Goal: Information Seeking & Learning: Find specific fact

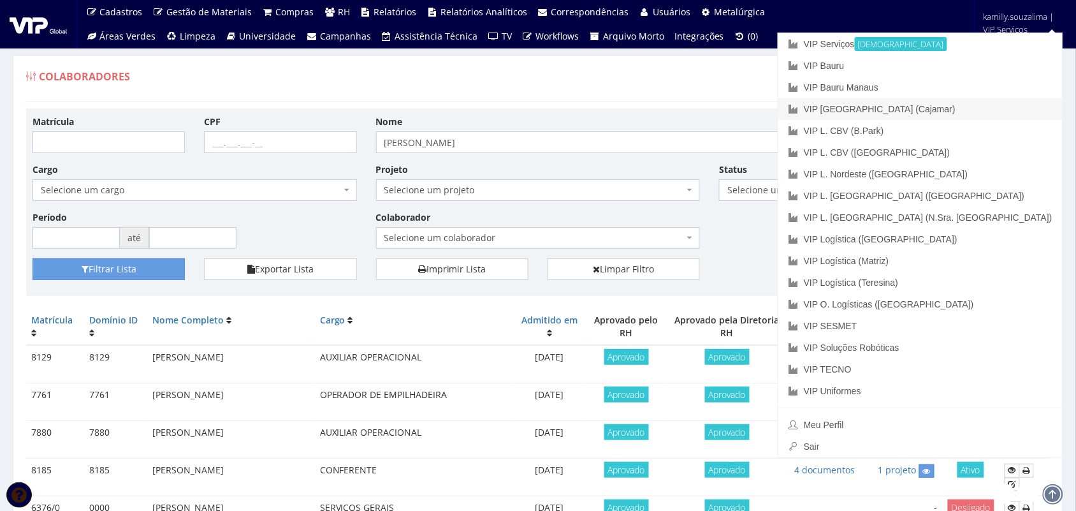
click at [1006, 110] on link "VIP [GEOGRAPHIC_DATA] (Cajamar)" at bounding box center [920, 109] width 284 height 22
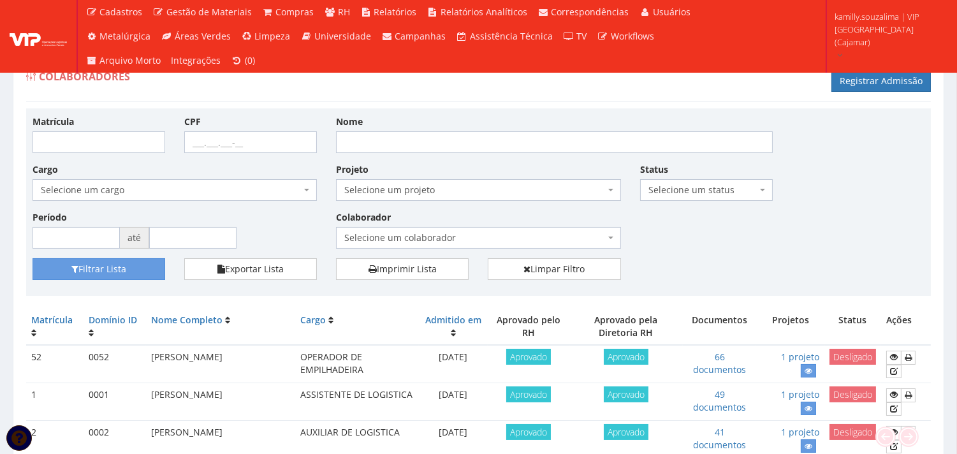
click at [525, 228] on span "Selecione um colaborador" at bounding box center [478, 238] width 284 height 22
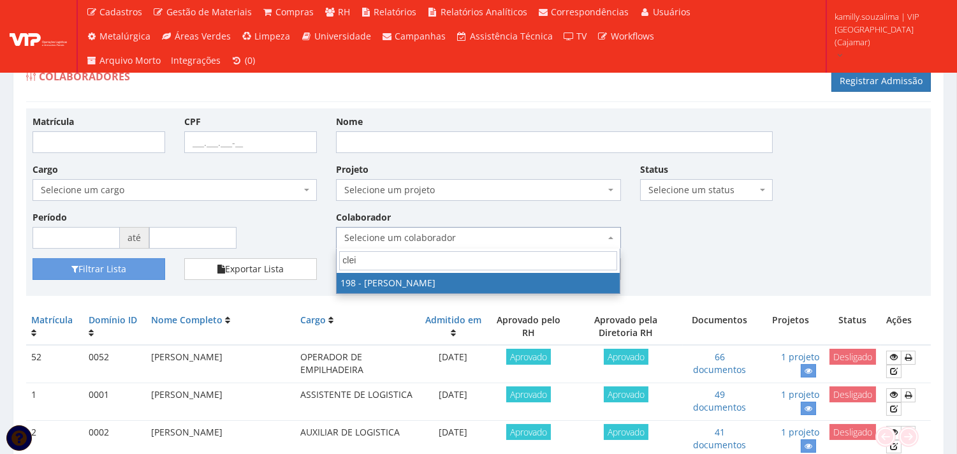
type input "clei"
select select "4114"
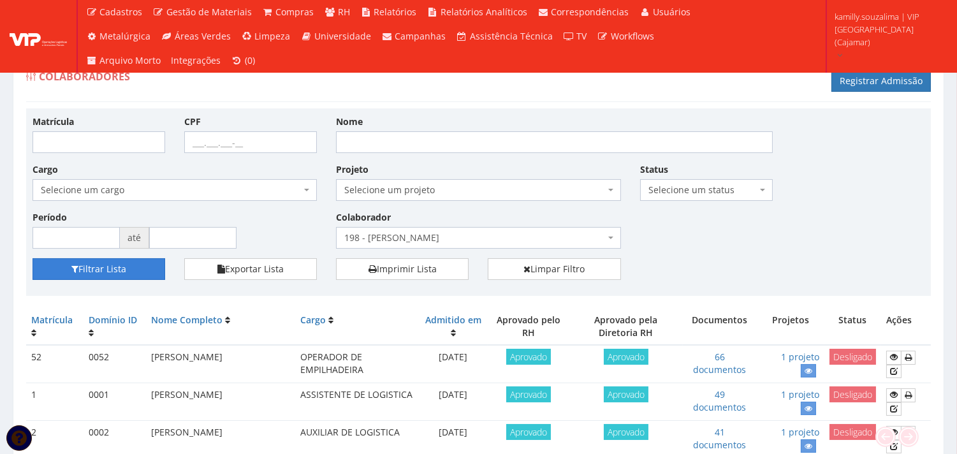
click at [132, 261] on button "Filtrar Lista" at bounding box center [99, 269] width 133 height 22
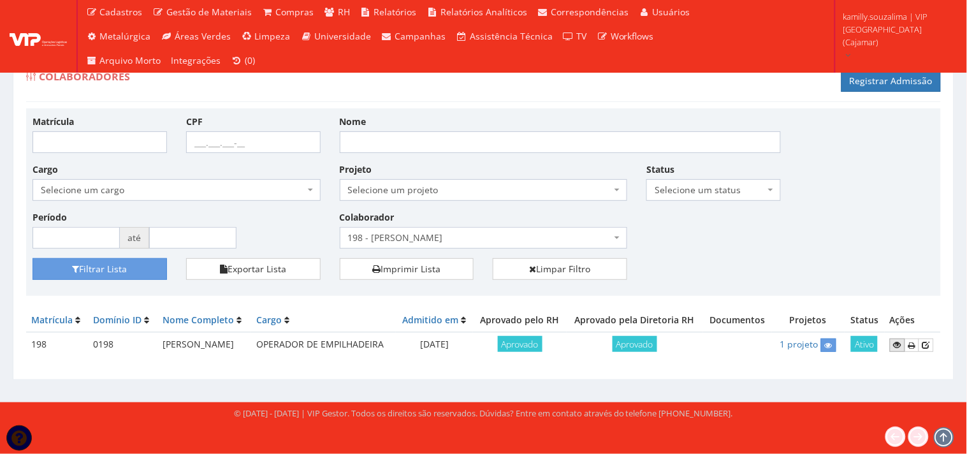
click at [897, 347] on icon at bounding box center [898, 344] width 8 height 9
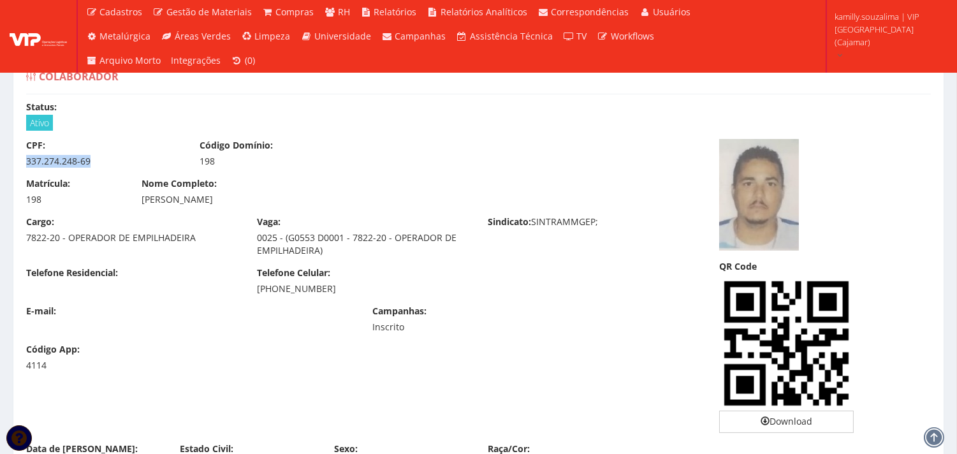
drag, startPoint x: 111, startPoint y: 160, endPoint x: 18, endPoint y: 170, distance: 93.6
click at [18, 170] on div "CPF: 337.274.248-69 Código Domínio: 198" at bounding box center [363, 158] width 693 height 38
copy div "337.274.248-69"
click at [137, 201] on div "Nome Completo: CLEITON GOMES DA SILVA" at bounding box center [363, 191] width 462 height 29
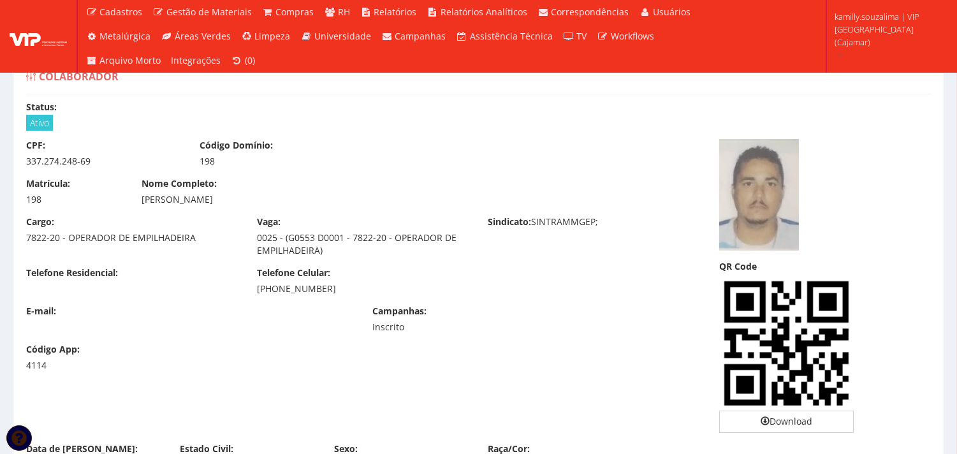
copy div "CLEITON GOMES DA SILVA"
drag, startPoint x: 227, startPoint y: 192, endPoint x: 236, endPoint y: 192, distance: 8.9
click at [228, 192] on div "Nome Completo: CLEITON GOMES DA SILVA" at bounding box center [363, 191] width 462 height 29
drag, startPoint x: 262, startPoint y: 194, endPoint x: 139, endPoint y: 196, distance: 123.0
click at [139, 196] on div "Nome Completo: CLEITON GOMES DA SILVA" at bounding box center [363, 191] width 462 height 29
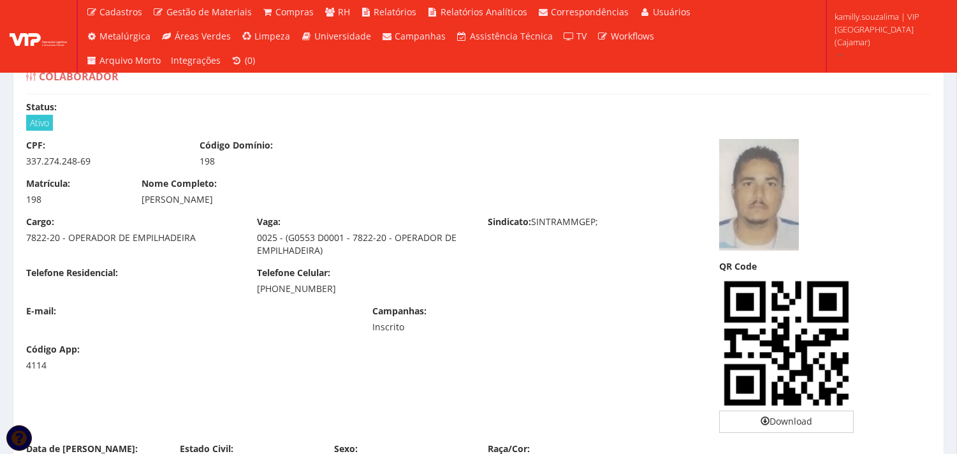
copy div "CLEITON GOMES DA SILVA"
drag, startPoint x: 81, startPoint y: 160, endPoint x: 0, endPoint y: 164, distance: 81.1
copy div "337.274.248-69"
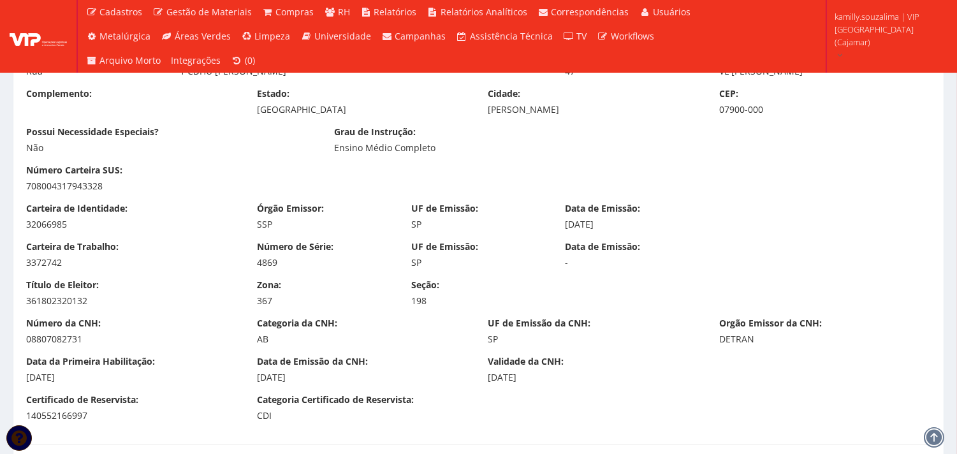
scroll to position [637, 0]
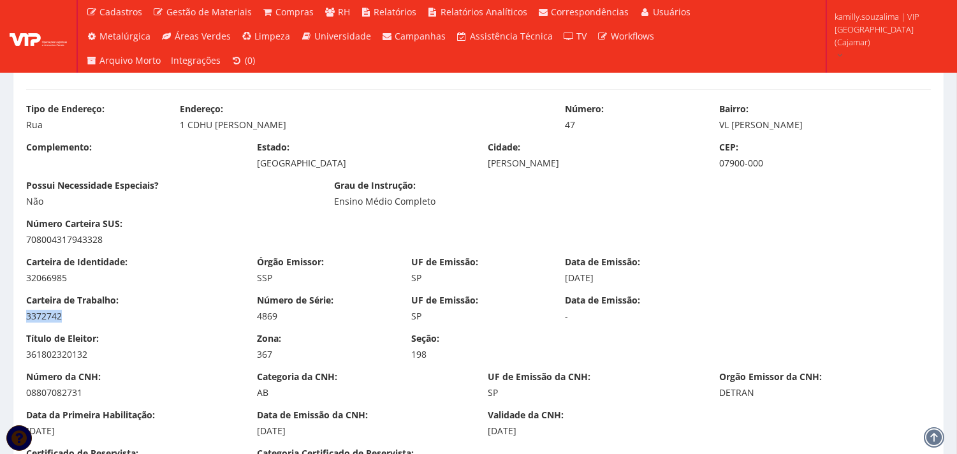
drag, startPoint x: 25, startPoint y: 323, endPoint x: 15, endPoint y: 323, distance: 10.8
copy div "3372742"
drag, startPoint x: 288, startPoint y: 317, endPoint x: 252, endPoint y: 319, distance: 36.4
click at [252, 319] on div "Número de Série: 4869" at bounding box center [324, 308] width 154 height 29
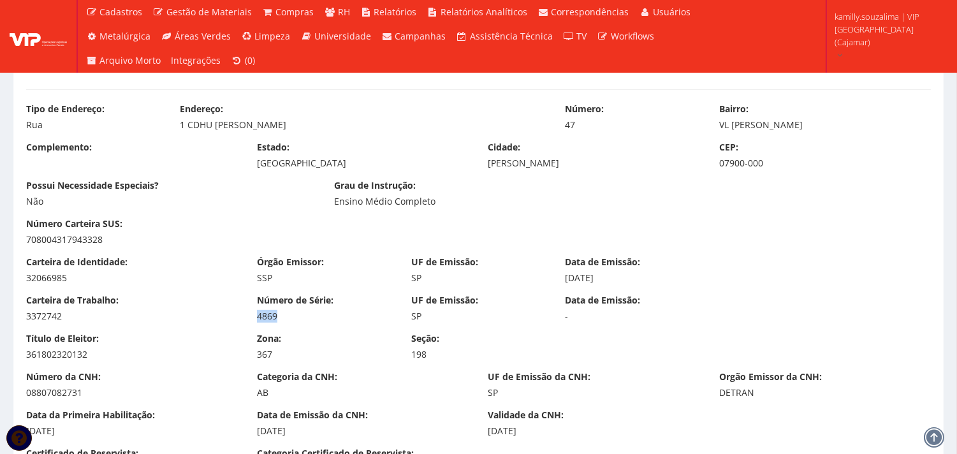
copy div "4869"
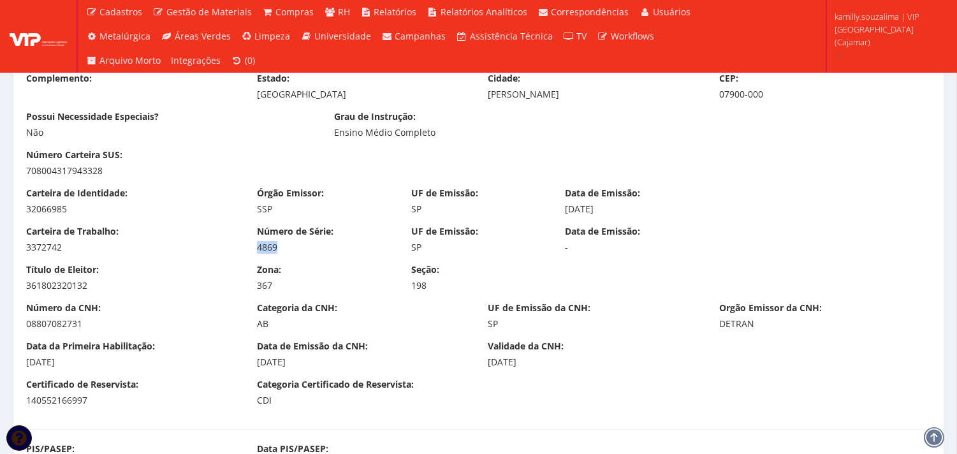
scroll to position [708, 0]
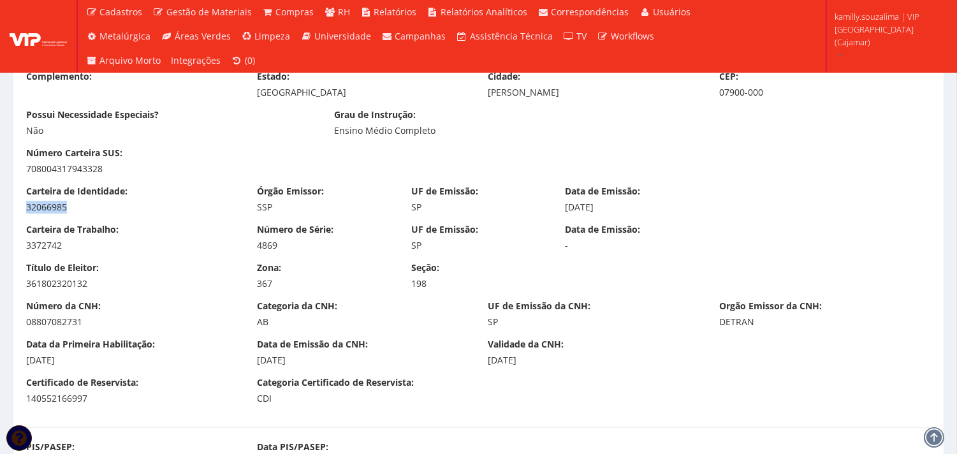
drag, startPoint x: 101, startPoint y: 205, endPoint x: 8, endPoint y: 207, distance: 92.4
copy div "32066985"
drag, startPoint x: 615, startPoint y: 206, endPoint x: 542, endPoint y: 211, distance: 73.5
click at [548, 212] on div "Carteira de Identidade: 32066985 Órgão Emissor: SSP UF de Emissão: SP Data de E…" at bounding box center [479, 204] width 924 height 38
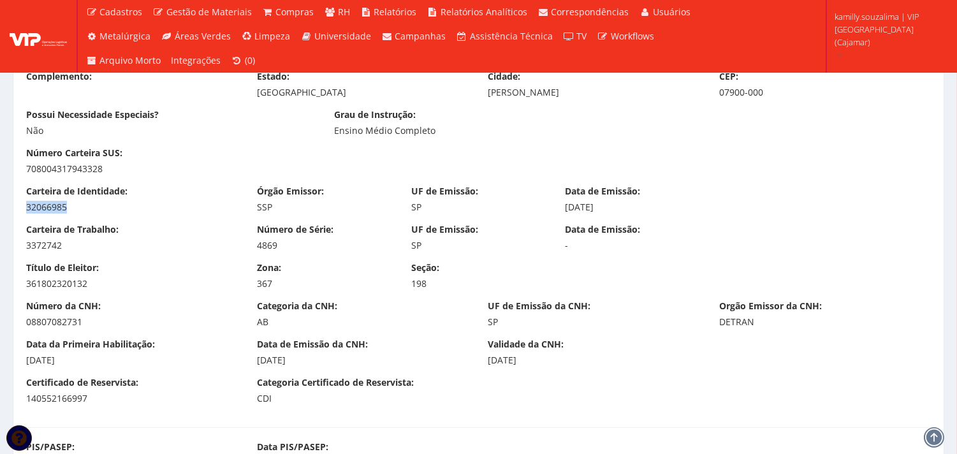
copy div "Data de Emissão: 19/11/2024"
drag, startPoint x: 587, startPoint y: 214, endPoint x: 594, endPoint y: 212, distance: 7.5
click at [587, 214] on div "Carteira de Identidade: 32066985 Órgão Emissor: SSP UF de Emissão: SP Data de E…" at bounding box center [479, 204] width 924 height 38
drag, startPoint x: 636, startPoint y: 207, endPoint x: 563, endPoint y: 207, distance: 72.7
click at [563, 207] on div "Data de Emissão: 19/11/2024" at bounding box center [632, 199] width 154 height 29
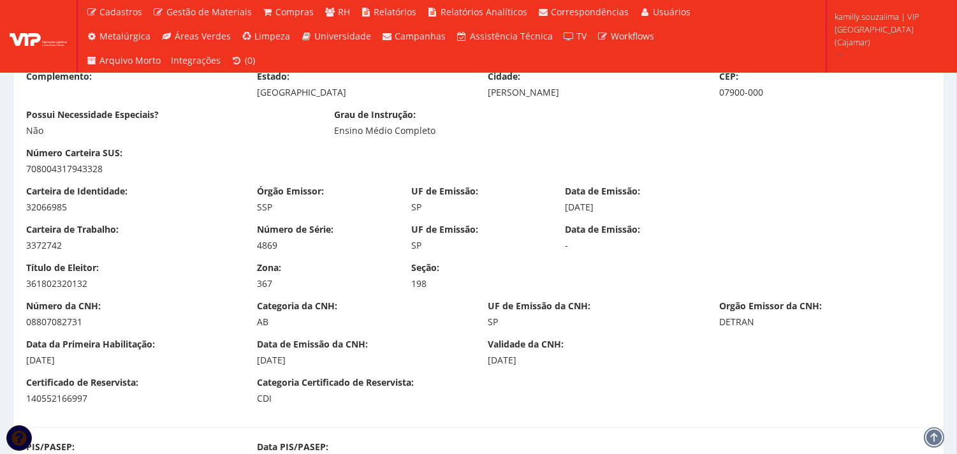
copy div "19/11/2024"
drag, startPoint x: 72, startPoint y: 284, endPoint x: 20, endPoint y: 287, distance: 52.3
click at [20, 287] on div "Título de Eleitor: 361802320132" at bounding box center [132, 275] width 231 height 29
copy div "361802320132"
drag, startPoint x: 235, startPoint y: 279, endPoint x: 255, endPoint y: 280, distance: 20.5
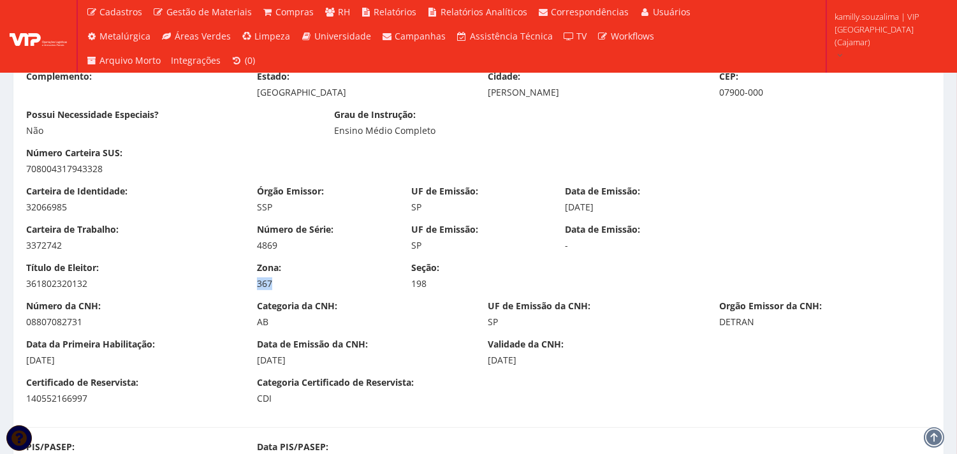
click at [255, 280] on div "Zona: 367" at bounding box center [324, 275] width 154 height 29
click at [418, 280] on div "198" at bounding box center [478, 283] width 135 height 13
drag, startPoint x: 425, startPoint y: 280, endPoint x: 414, endPoint y: 282, distance: 11.0
click at [414, 282] on div "198" at bounding box center [478, 283] width 135 height 13
click at [440, 300] on div "Categoria da CNH: AB" at bounding box center [362, 314] width 231 height 29
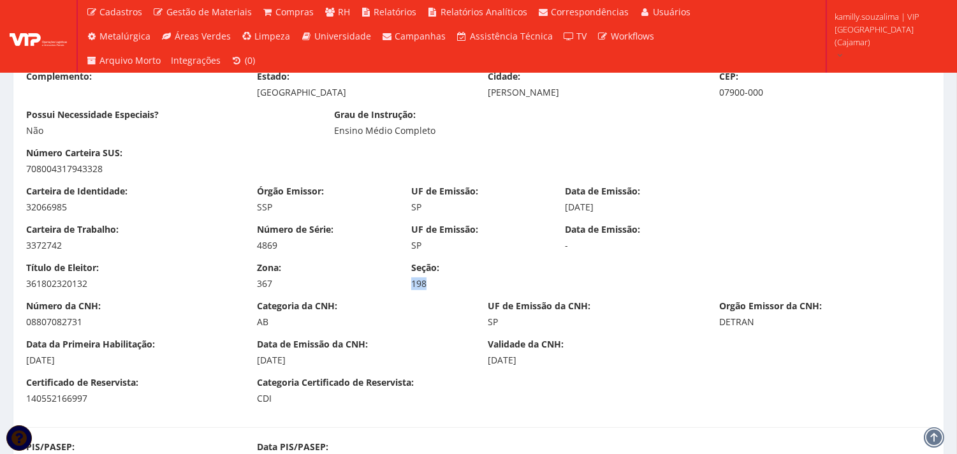
drag, startPoint x: 432, startPoint y: 286, endPoint x: 405, endPoint y: 289, distance: 27.0
click at [405, 289] on div "Título de Eleitor: 361802320132 Zona: 367 Seção: 198" at bounding box center [479, 280] width 924 height 38
drag, startPoint x: 87, startPoint y: 319, endPoint x: 0, endPoint y: 320, distance: 86.7
drag, startPoint x: 258, startPoint y: 324, endPoint x: 249, endPoint y: 323, distance: 8.9
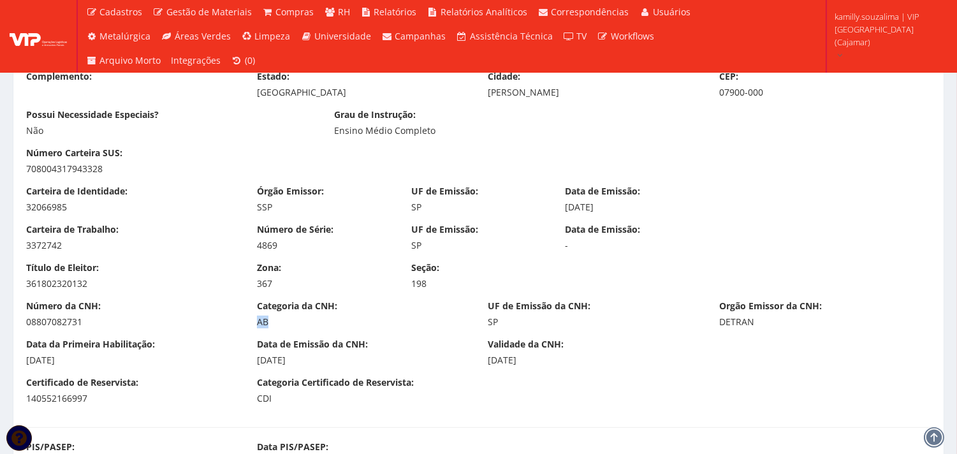
click at [249, 323] on div "Categoria da CNH: AB" at bounding box center [362, 314] width 231 height 29
drag, startPoint x: 81, startPoint y: 357, endPoint x: 0, endPoint y: 363, distance: 81.2
drag, startPoint x: 264, startPoint y: 358, endPoint x: 285, endPoint y: 363, distance: 21.6
click at [258, 362] on div "Data de Emissão da CNH: 19/11/2024" at bounding box center [362, 352] width 231 height 29
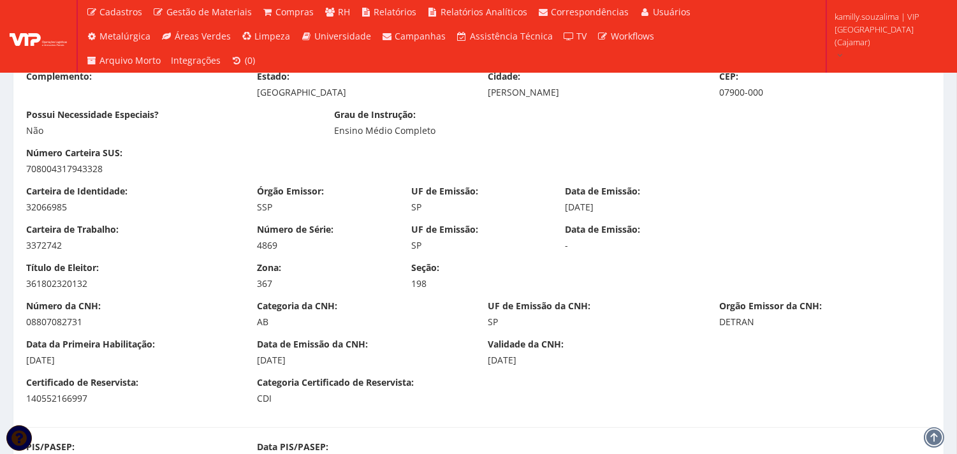
drag, startPoint x: 266, startPoint y: 359, endPoint x: 253, endPoint y: 360, distance: 13.4
click at [253, 360] on div "Data de Emissão da CNH: 19/11/2024" at bounding box center [362, 352] width 231 height 29
drag, startPoint x: 555, startPoint y: 358, endPoint x: 489, endPoint y: 361, distance: 65.7
click at [489, 361] on div "17/11/2025" at bounding box center [594, 360] width 212 height 13
drag, startPoint x: 112, startPoint y: 402, endPoint x: 27, endPoint y: 399, distance: 84.8
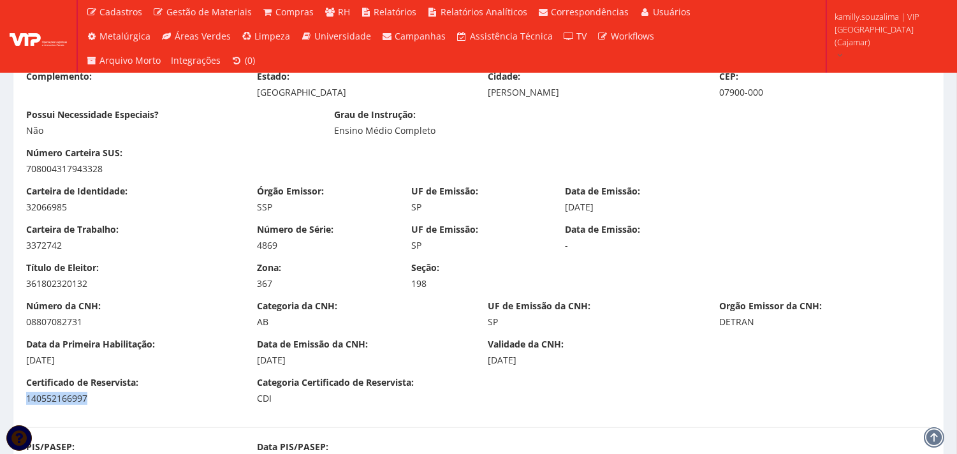
click at [27, 399] on div "140552166997" at bounding box center [132, 398] width 212 height 13
drag, startPoint x: 273, startPoint y: 398, endPoint x: 255, endPoint y: 400, distance: 17.9
click at [255, 400] on div "Categoria Certificado de Reservista: CDI" at bounding box center [362, 390] width 231 height 29
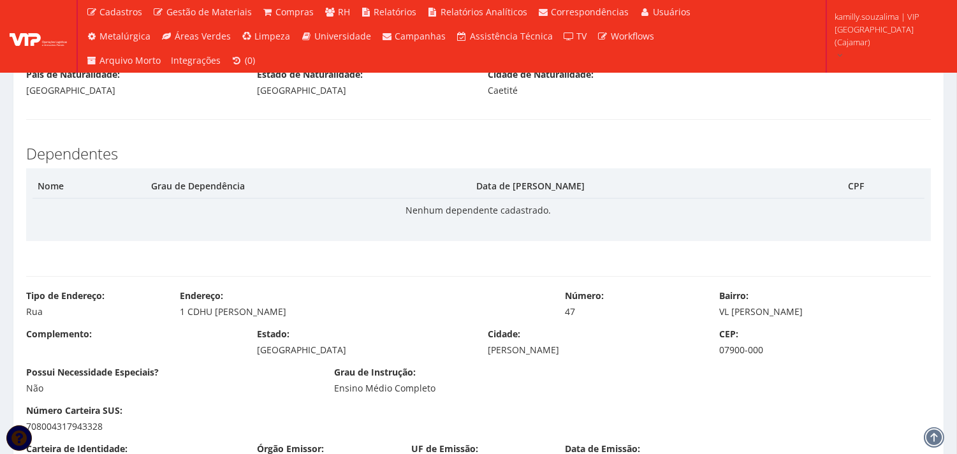
scroll to position [495, 0]
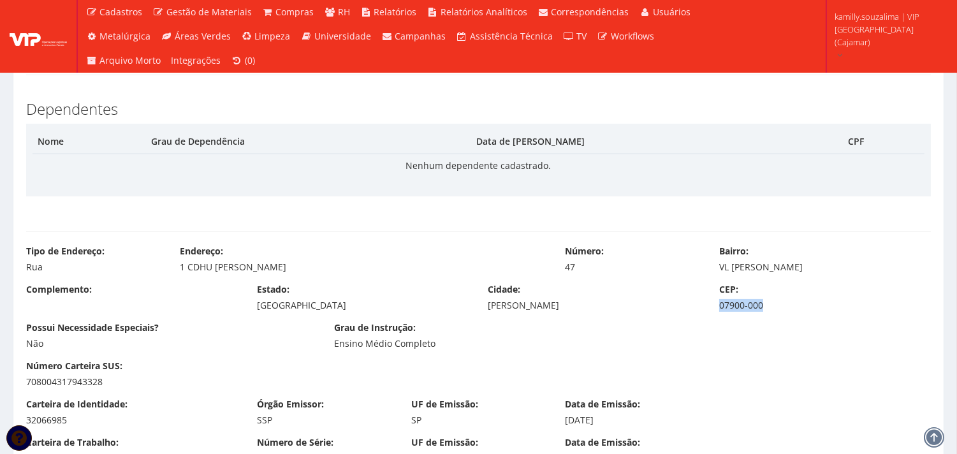
drag, startPoint x: 782, startPoint y: 309, endPoint x: 711, endPoint y: 317, distance: 71.9
click at [711, 317] on div "Complemento: Estado: São Paulo Cidade: Francisco Morato CEP: 07900-000" at bounding box center [479, 302] width 924 height 38
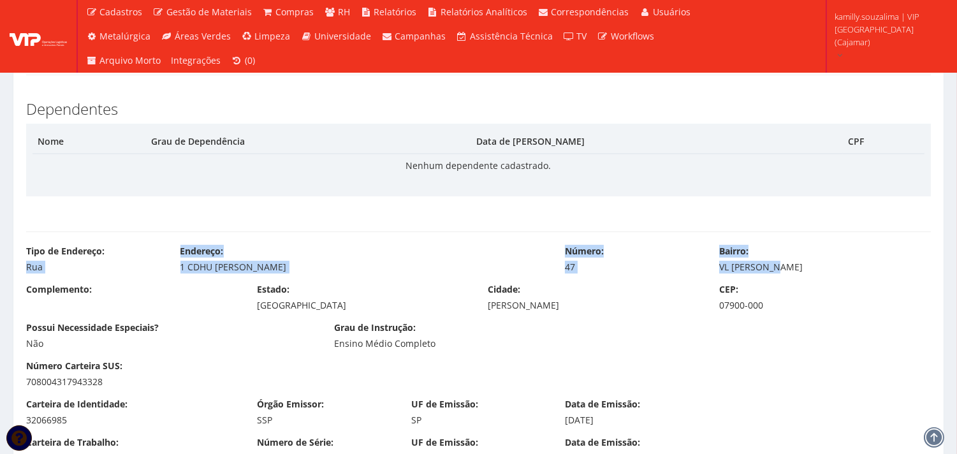
drag, startPoint x: 23, startPoint y: 266, endPoint x: 806, endPoint y: 266, distance: 783.4
click at [806, 266] on div "Tipo de Endereço: Rua Endereço: 1 CDHU VILHA GUILHERME Número: 47 Bairro: VL GU…" at bounding box center [479, 264] width 924 height 38
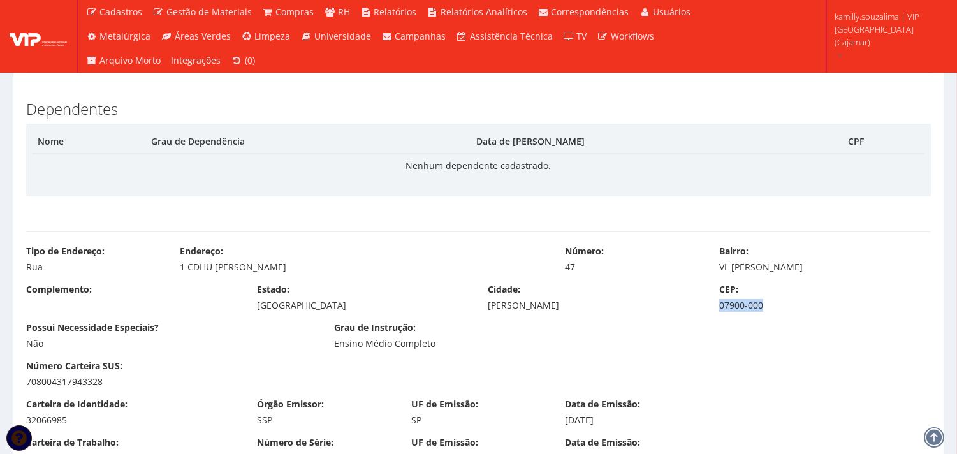
drag, startPoint x: 738, startPoint y: 302, endPoint x: 774, endPoint y: 302, distance: 37.0
click at [774, 302] on div "CEP: 07900-000" at bounding box center [824, 297] width 231 height 29
drag, startPoint x: 303, startPoint y: 259, endPoint x: 150, endPoint y: 280, distance: 155.1
click at [145, 280] on div "Tipo de Endereço: Rua Endereço: 1 CDHU VILHA GUILHERME Número: 47 Bairro: VL GU…" at bounding box center [479, 264] width 924 height 38
drag, startPoint x: 298, startPoint y: 270, endPoint x: 177, endPoint y: 271, distance: 120.5
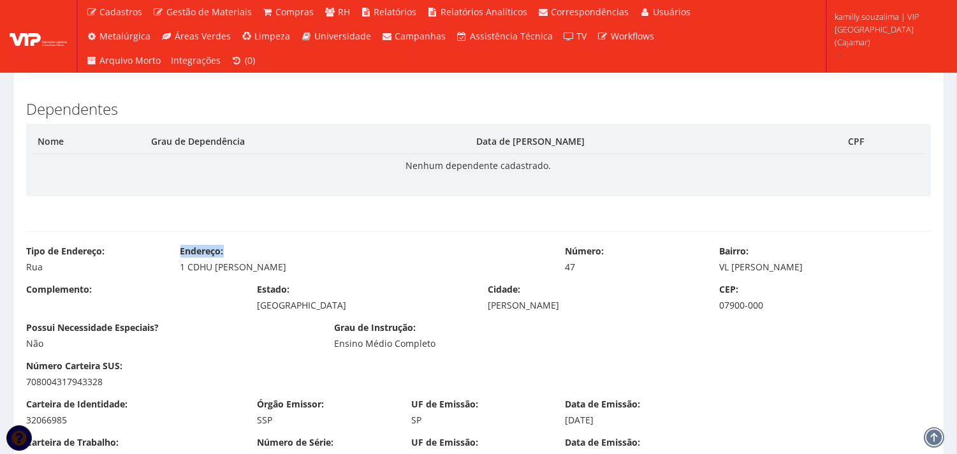
click at [177, 271] on div "Endereço: 1 CDHU VILHA GUILHERME" at bounding box center [363, 259] width 385 height 29
drag, startPoint x: 804, startPoint y: 268, endPoint x: 719, endPoint y: 269, distance: 84.8
click at [719, 269] on div "VL GUILHERME" at bounding box center [825, 267] width 212 height 13
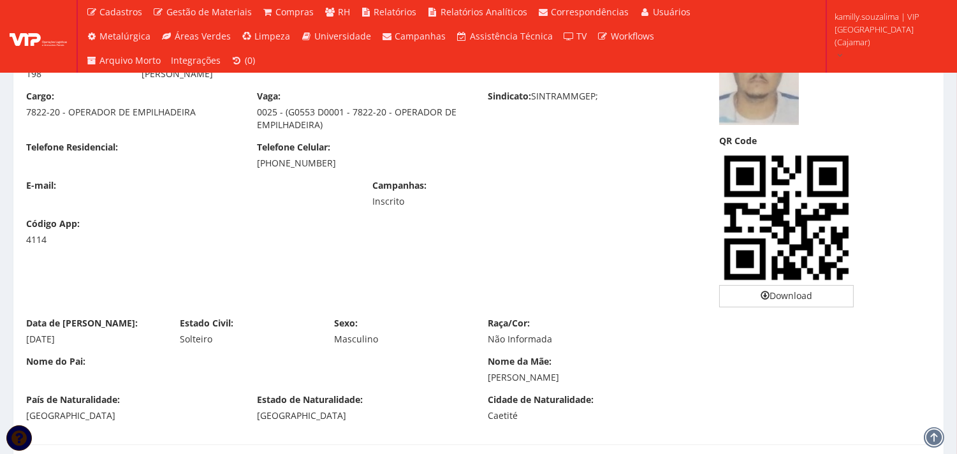
scroll to position [0, 0]
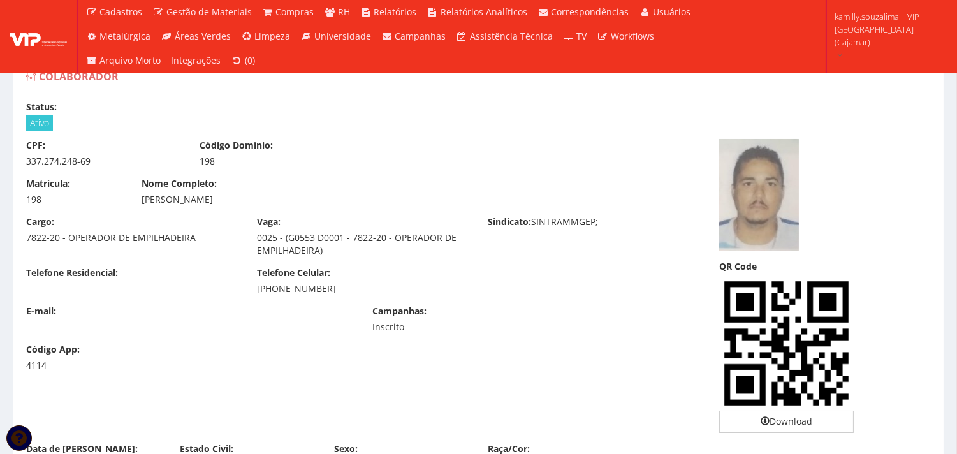
drag, startPoint x: 333, startPoint y: 288, endPoint x: 278, endPoint y: 293, distance: 55.7
click at [278, 293] on div "(11) 94713-4499" at bounding box center [363, 288] width 212 height 13
click at [322, 295] on div "Telefone Residencial: Telefone Celular: (11) 94713-4499" at bounding box center [363, 285] width 693 height 38
drag, startPoint x: 326, startPoint y: 286, endPoint x: 275, endPoint y: 285, distance: 51.0
click at [275, 285] on div "(11) 94713-4499" at bounding box center [363, 288] width 212 height 13
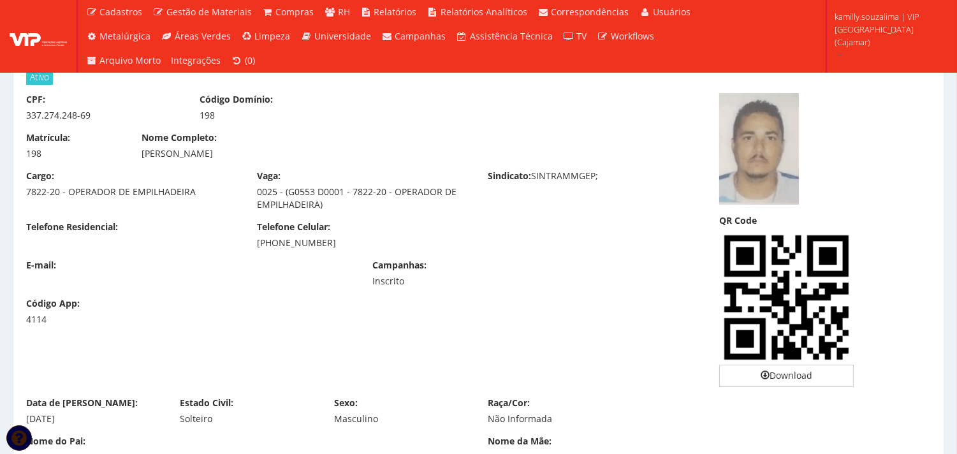
scroll to position [71, 0]
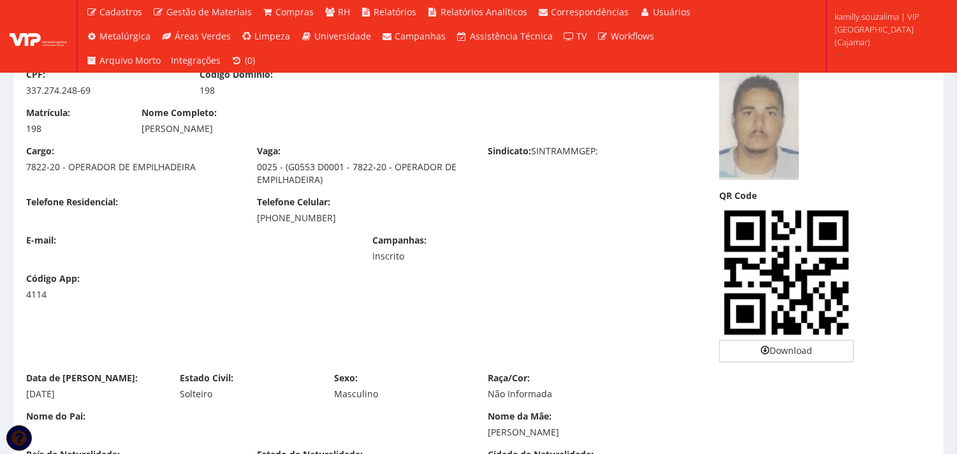
drag, startPoint x: 61, startPoint y: 392, endPoint x: 20, endPoint y: 392, distance: 40.2
click at [20, 392] on div "Data de Nascimento: 05/05/1985" at bounding box center [94, 386] width 154 height 29
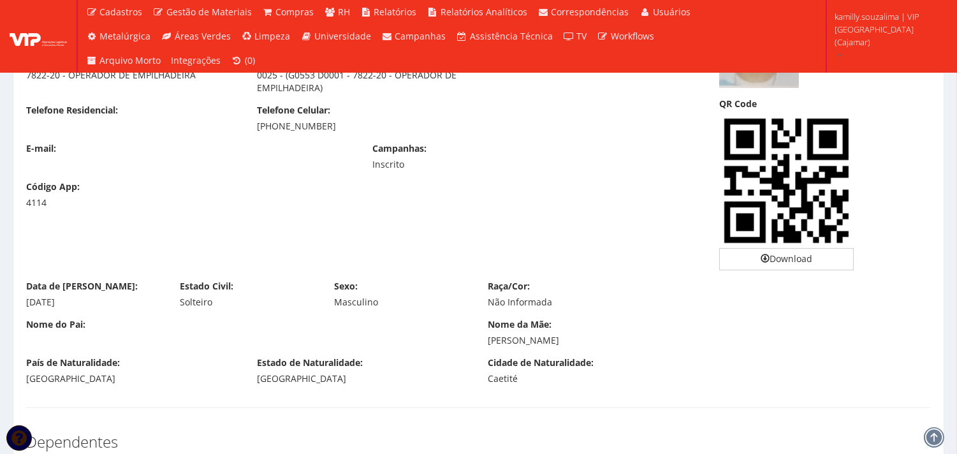
scroll to position [142, 0]
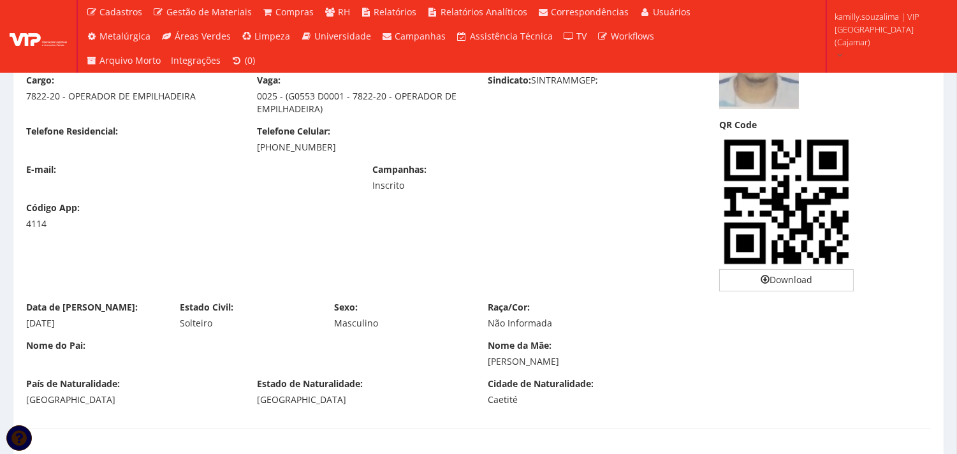
drag, startPoint x: 620, startPoint y: 363, endPoint x: 465, endPoint y: 370, distance: 155.0
click at [465, 370] on div "Nome do Pai: Nome da Mãe: ZELITA GOMES DA SILVA" at bounding box center [479, 358] width 924 height 38
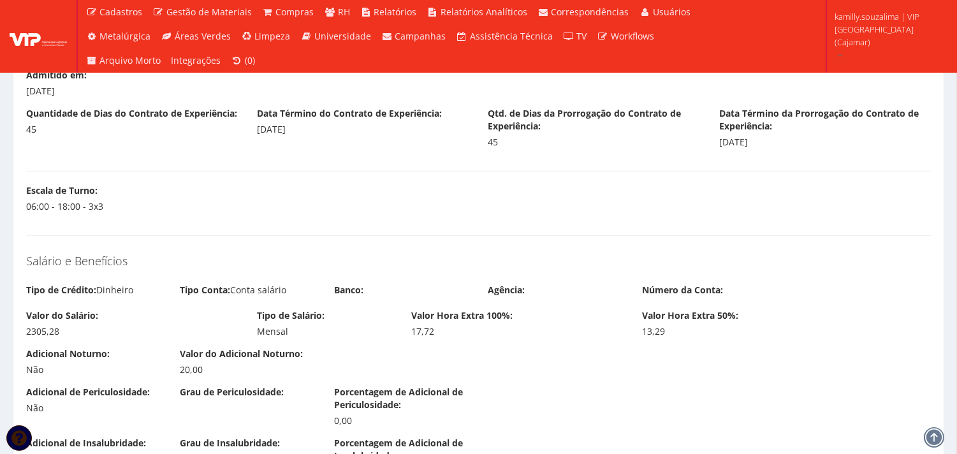
scroll to position [1346, 0]
